Goal: Transaction & Acquisition: Purchase product/service

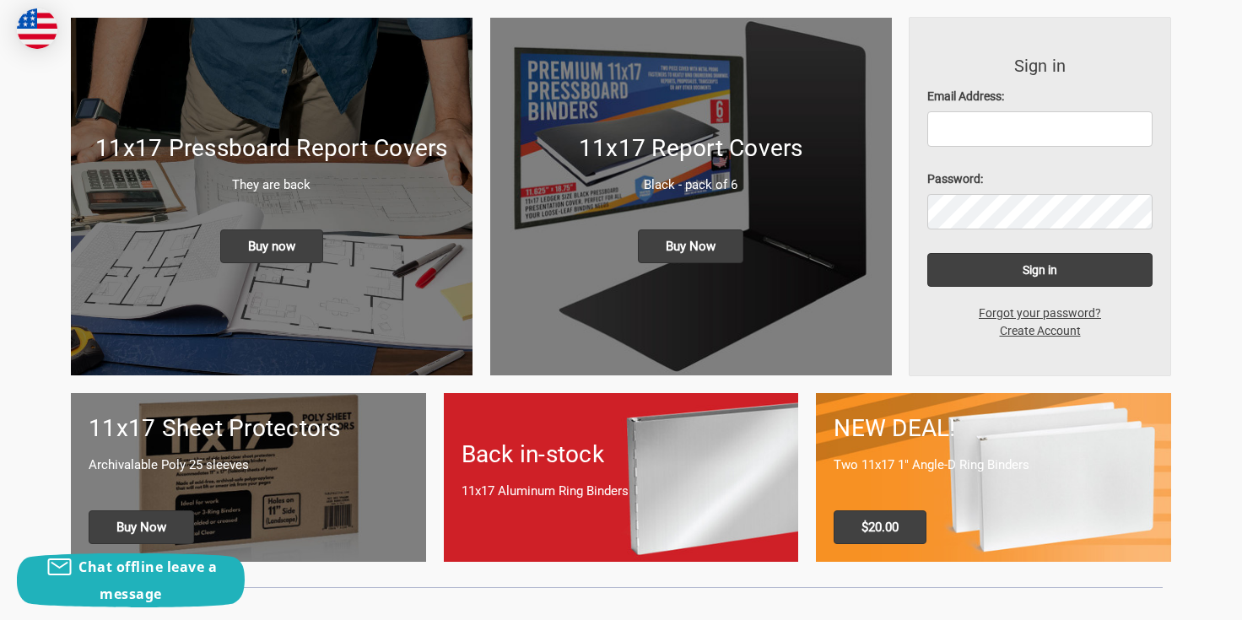
scroll to position [223, 0]
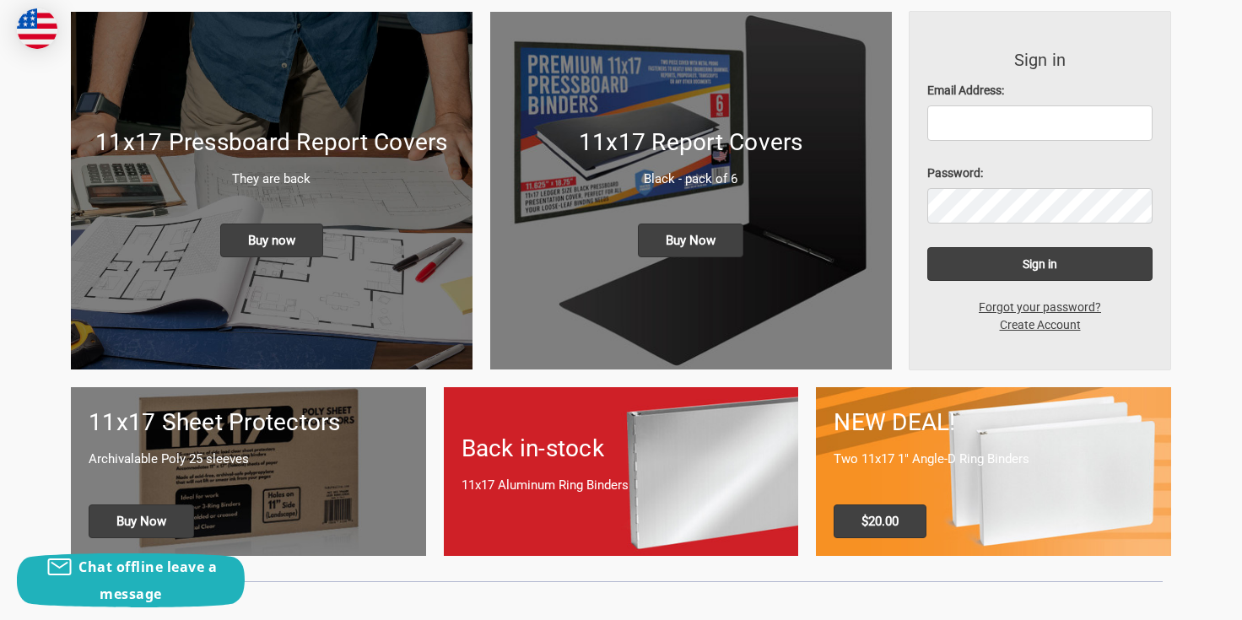
click at [623, 462] on h1 "Back in-stock" at bounding box center [621, 448] width 320 height 35
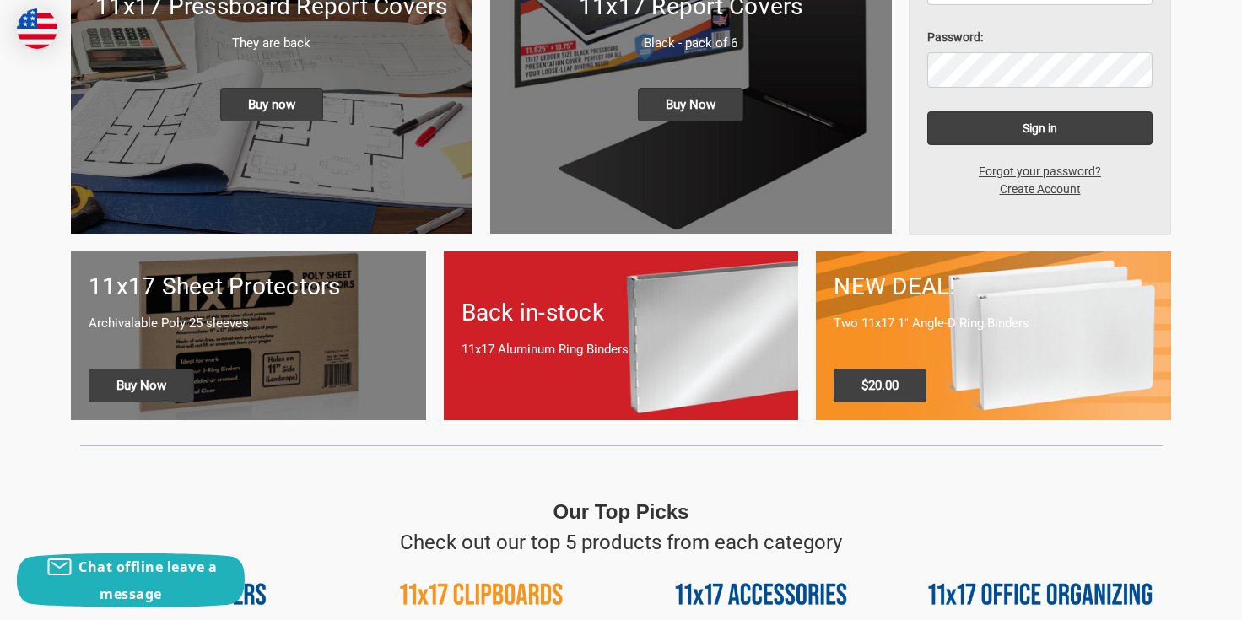
scroll to position [338, 0]
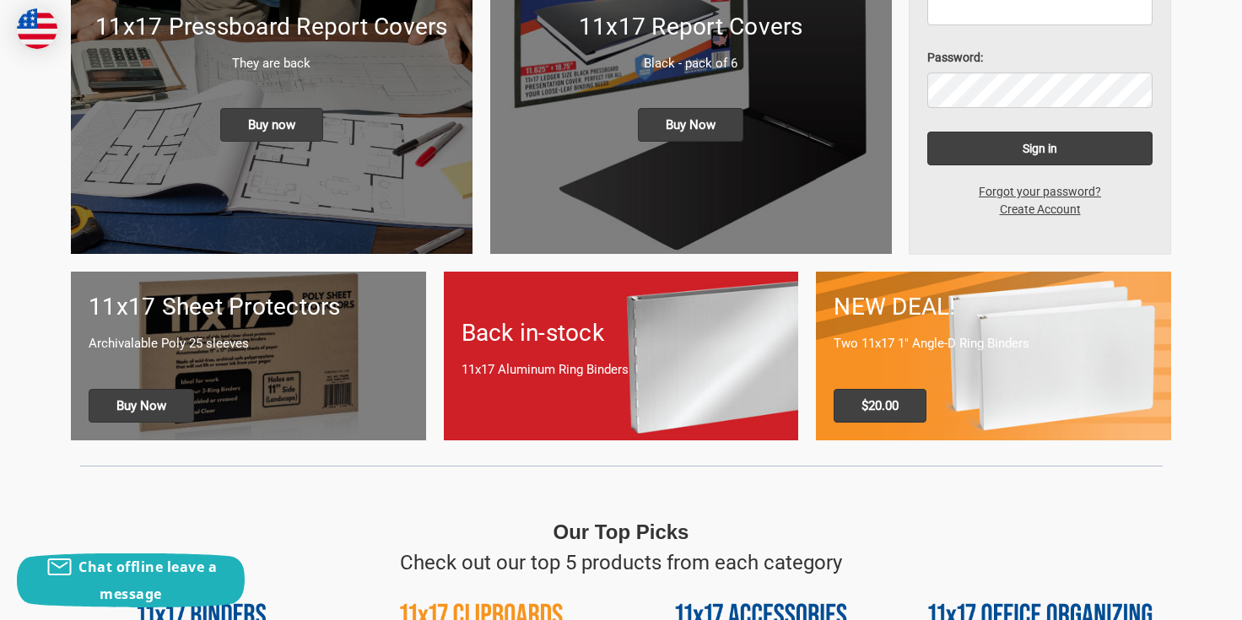
click at [571, 335] on h1 "Back in-stock" at bounding box center [621, 333] width 320 height 35
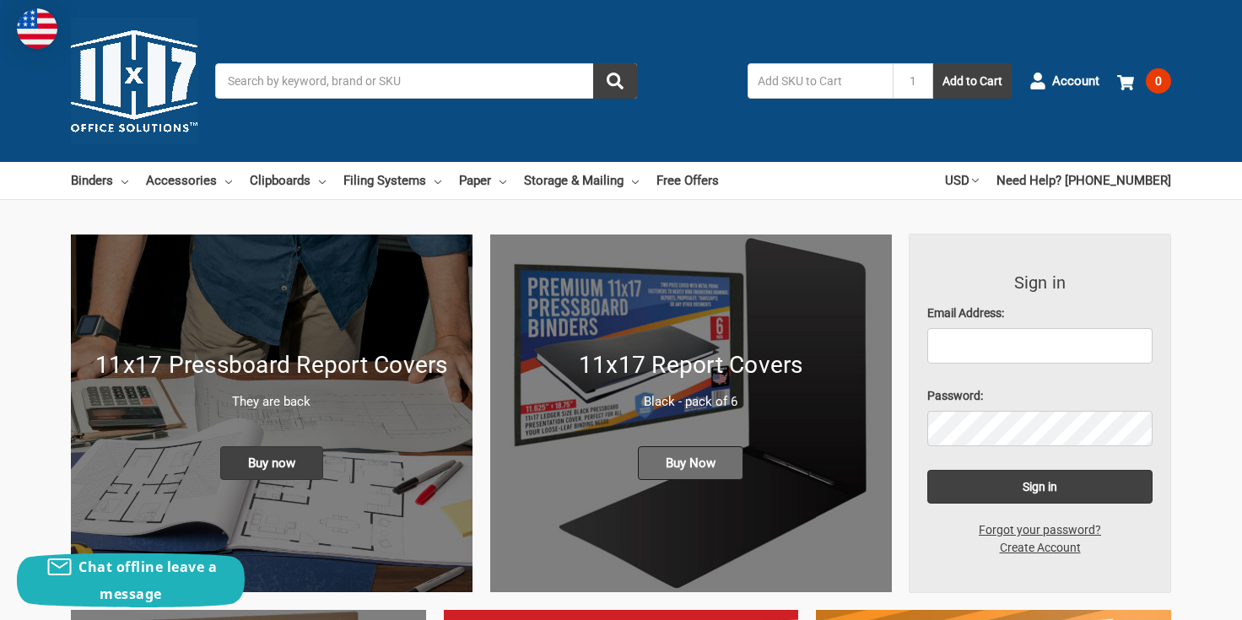
click at [707, 468] on span "Buy Now" at bounding box center [690, 463] width 105 height 34
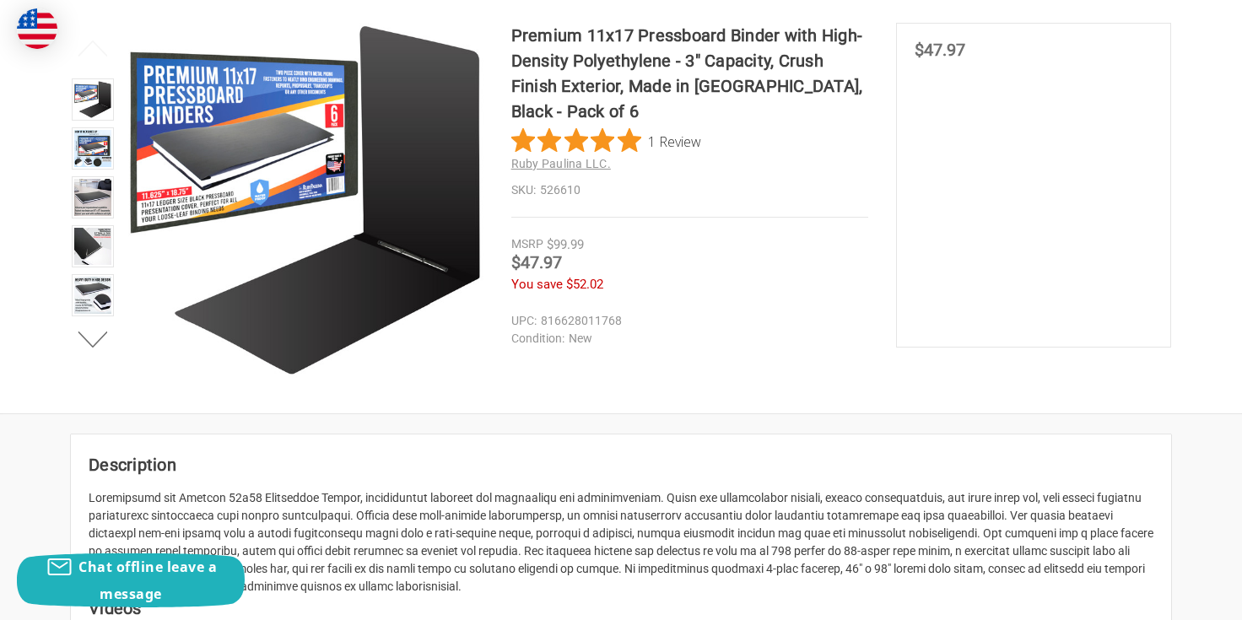
scroll to position [165, 0]
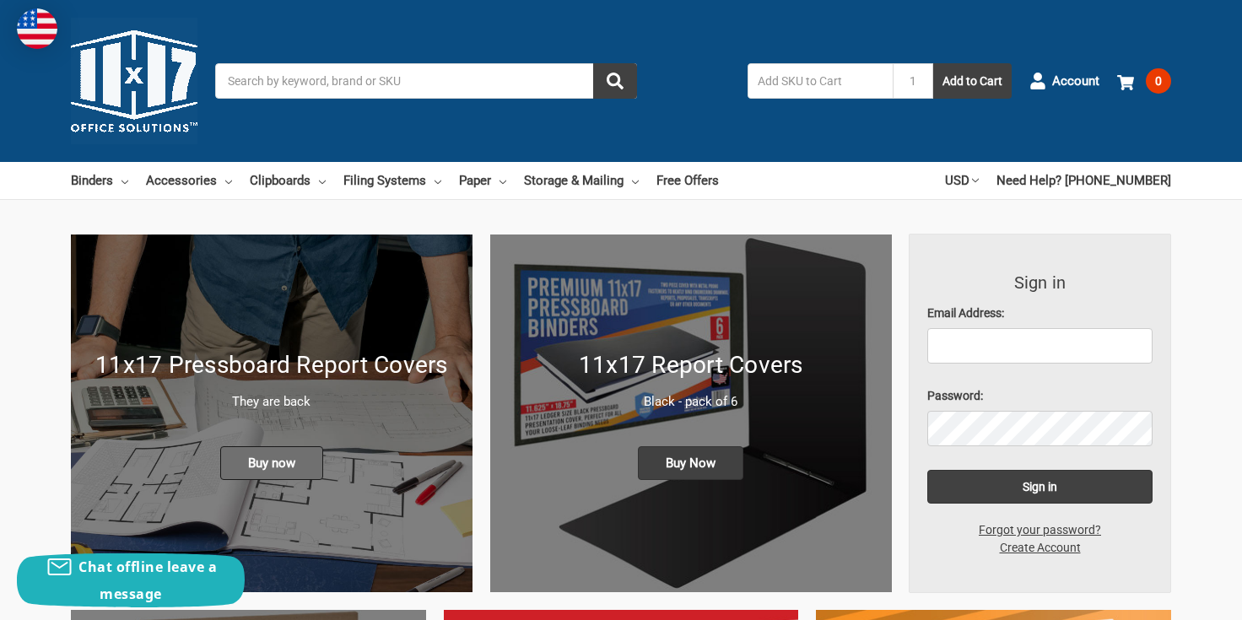
click at [274, 472] on span "Buy now" at bounding box center [271, 463] width 103 height 34
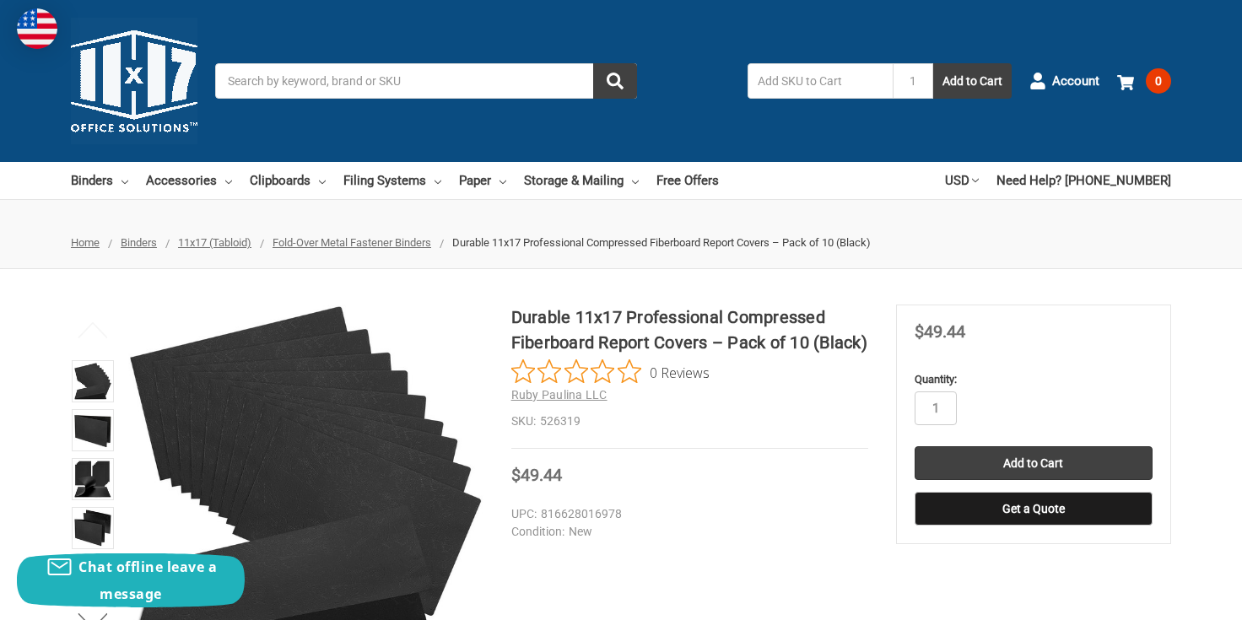
click at [46, 184] on div "Binders All Binders 11x17 (Tabloid) All 11x17 (Tabloid) Ring Binders Fold-Over …" at bounding box center [621, 180] width 1242 height 37
click at [100, 183] on link "Binders" at bounding box center [99, 180] width 57 height 37
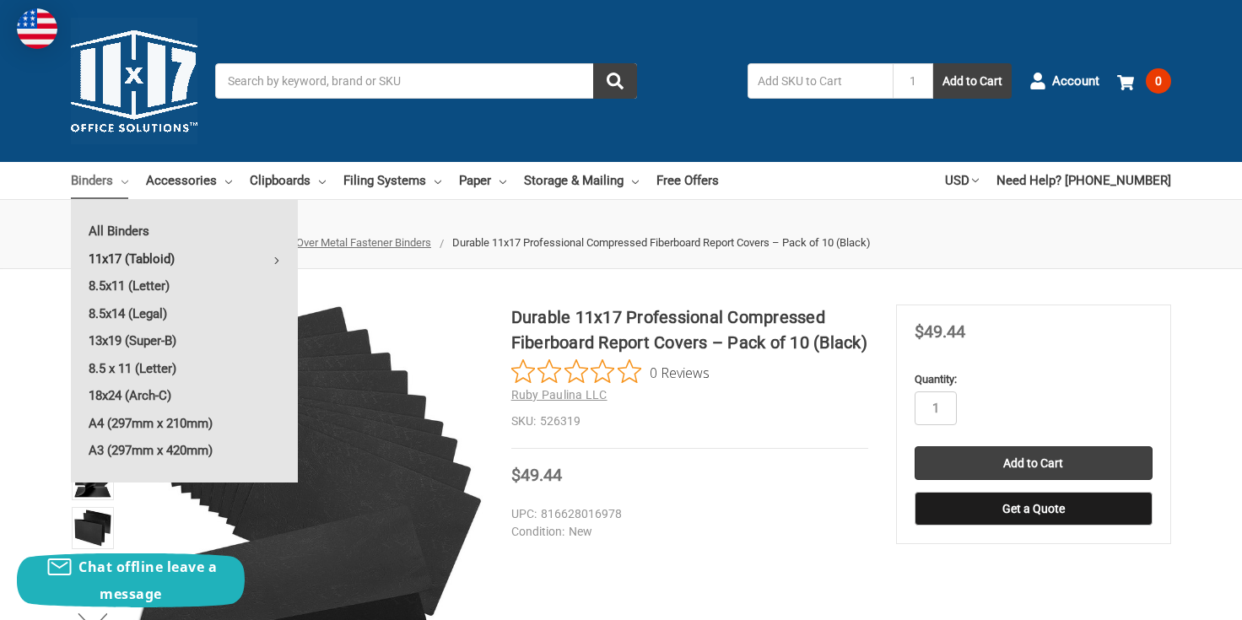
click at [150, 260] on link "11x17 (Tabloid)" at bounding box center [184, 259] width 227 height 27
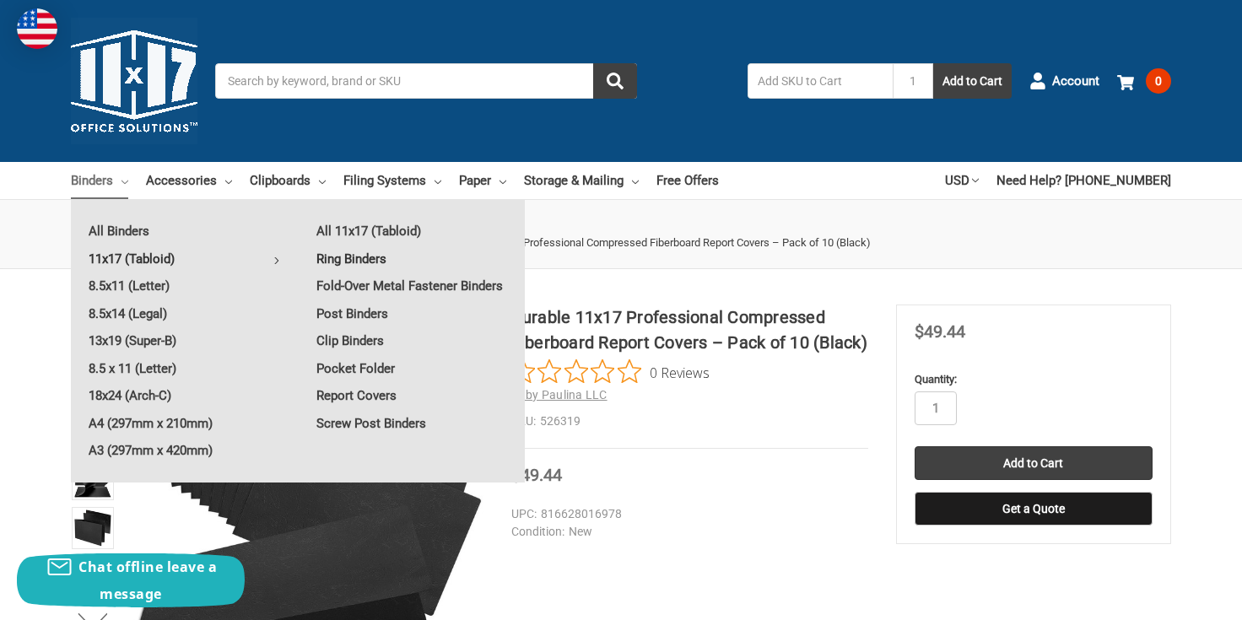
click at [366, 262] on link "Ring Binders" at bounding box center [412, 259] width 226 height 27
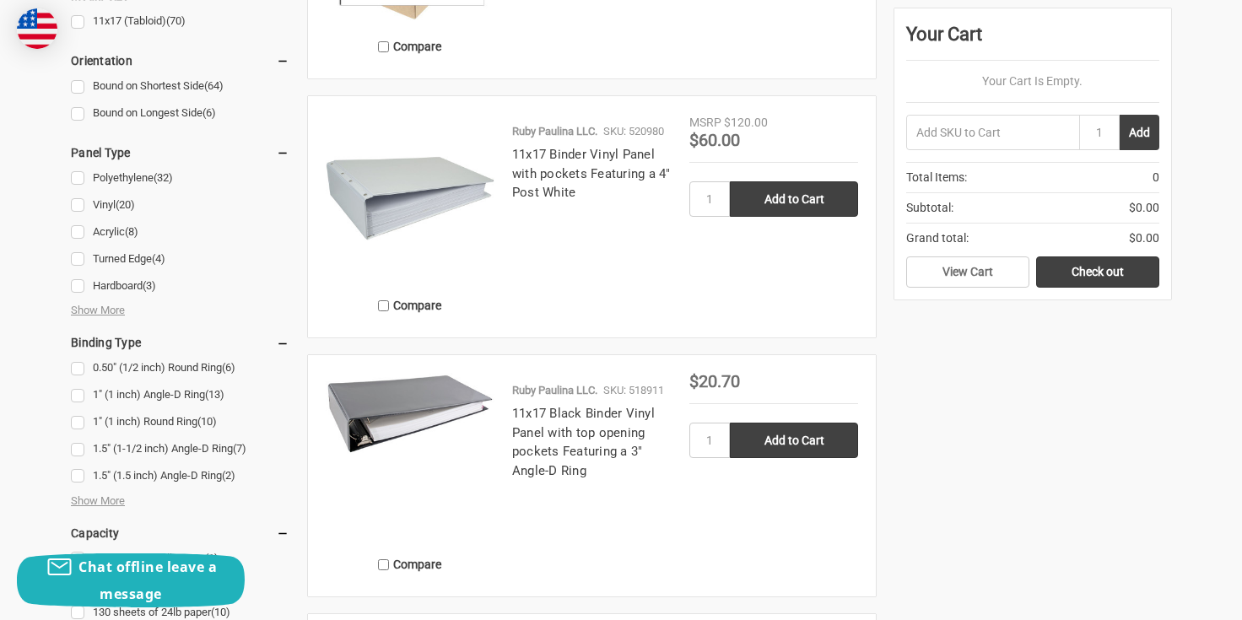
scroll to position [913, 0]
